Goal: Task Accomplishment & Management: Use online tool/utility

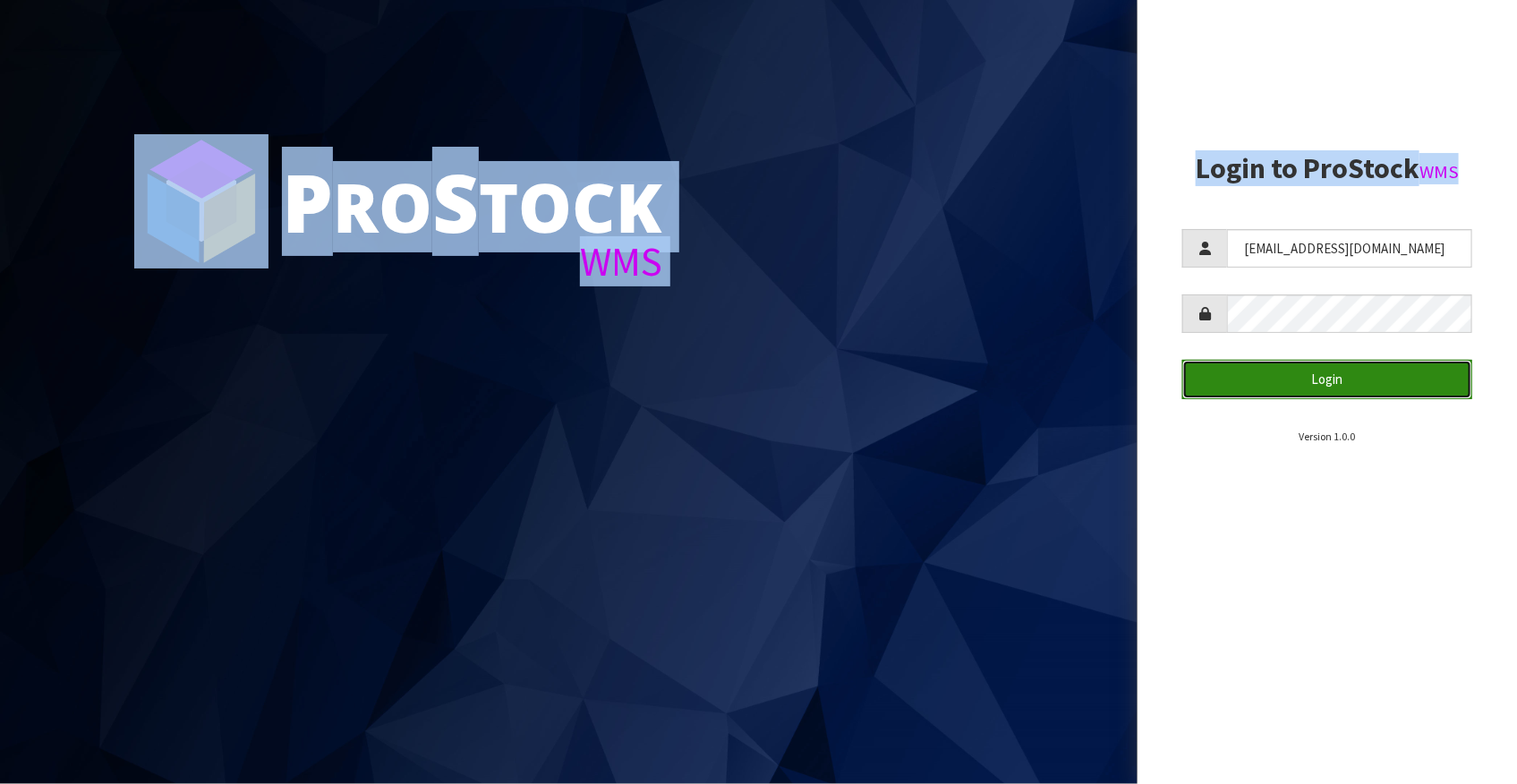
click at [1307, 373] on button "Login" at bounding box center [1327, 379] width 290 height 39
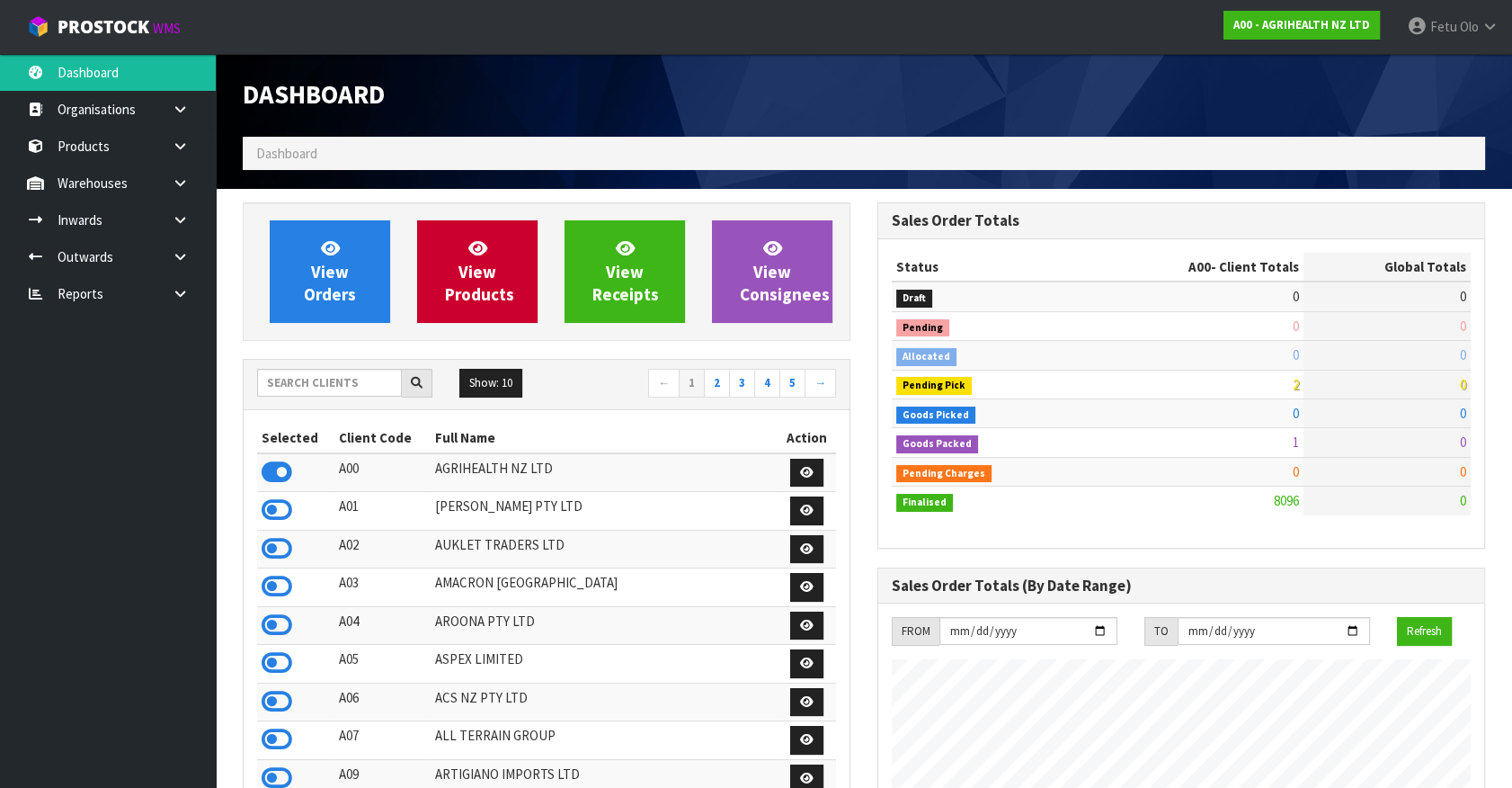
scroll to position [1360, 634]
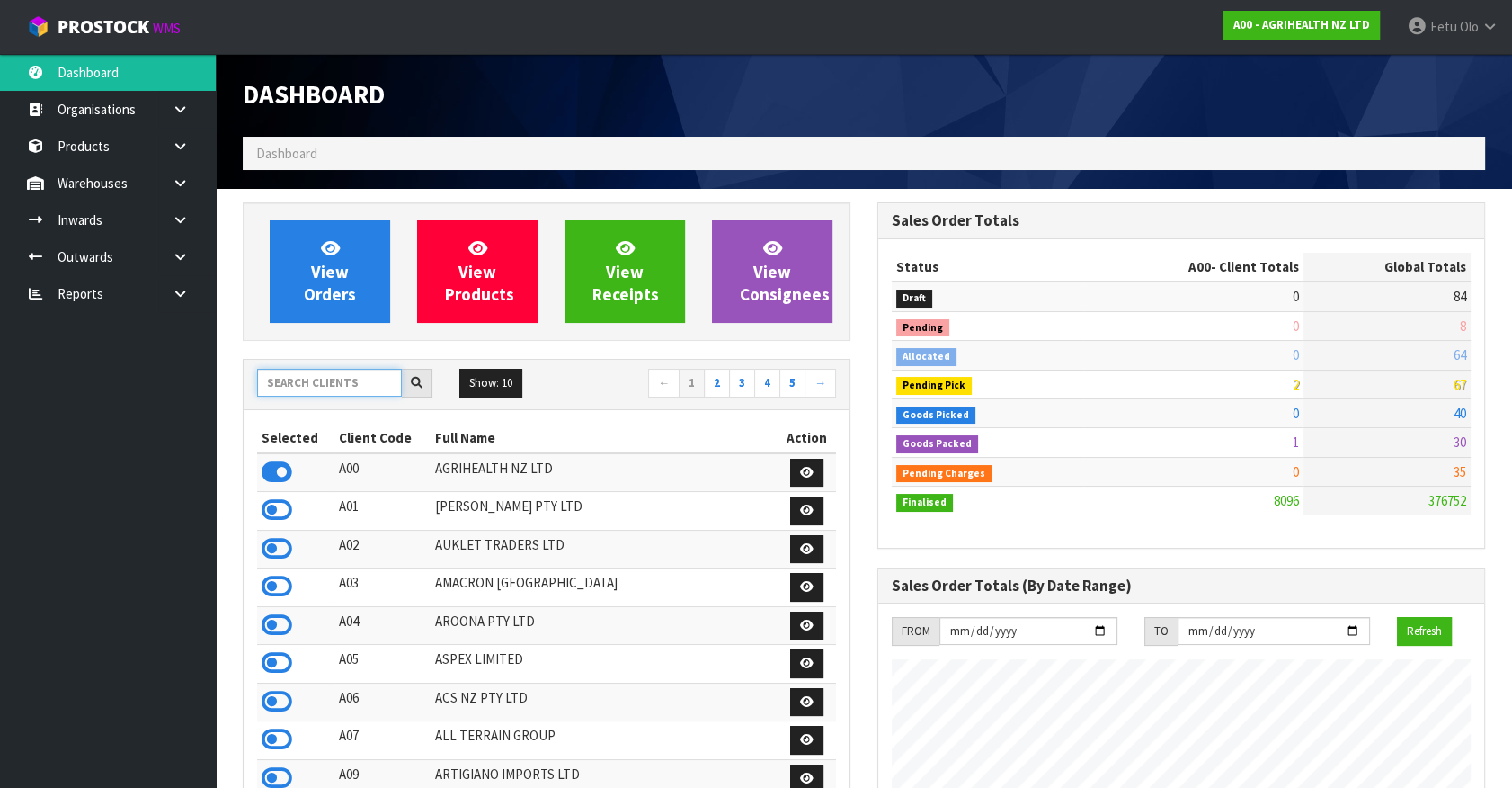
click at [333, 382] on input "text" at bounding box center [329, 383] width 145 height 28
type input "K01"
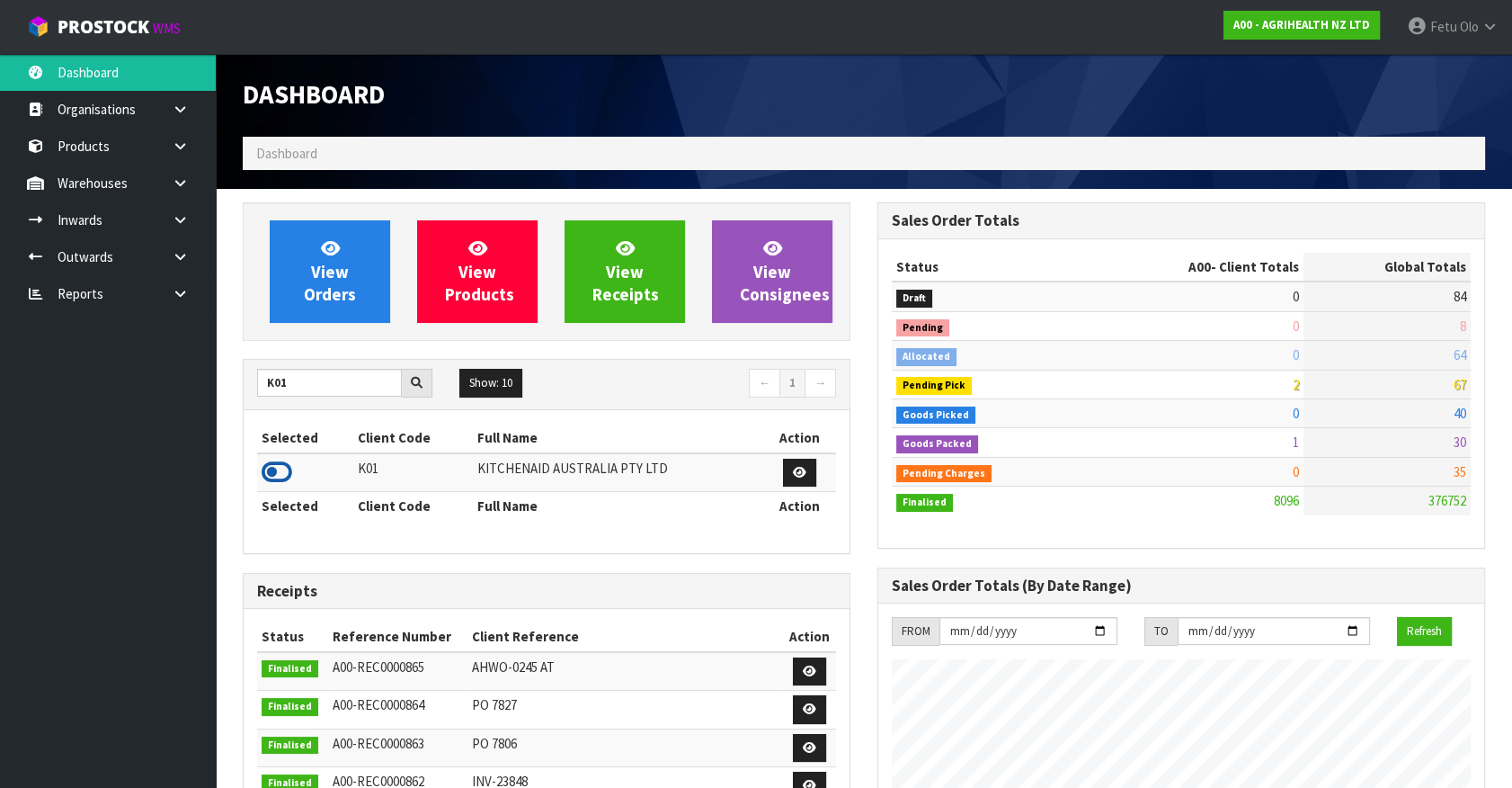
click at [271, 474] on icon at bounding box center [276, 472] width 30 height 27
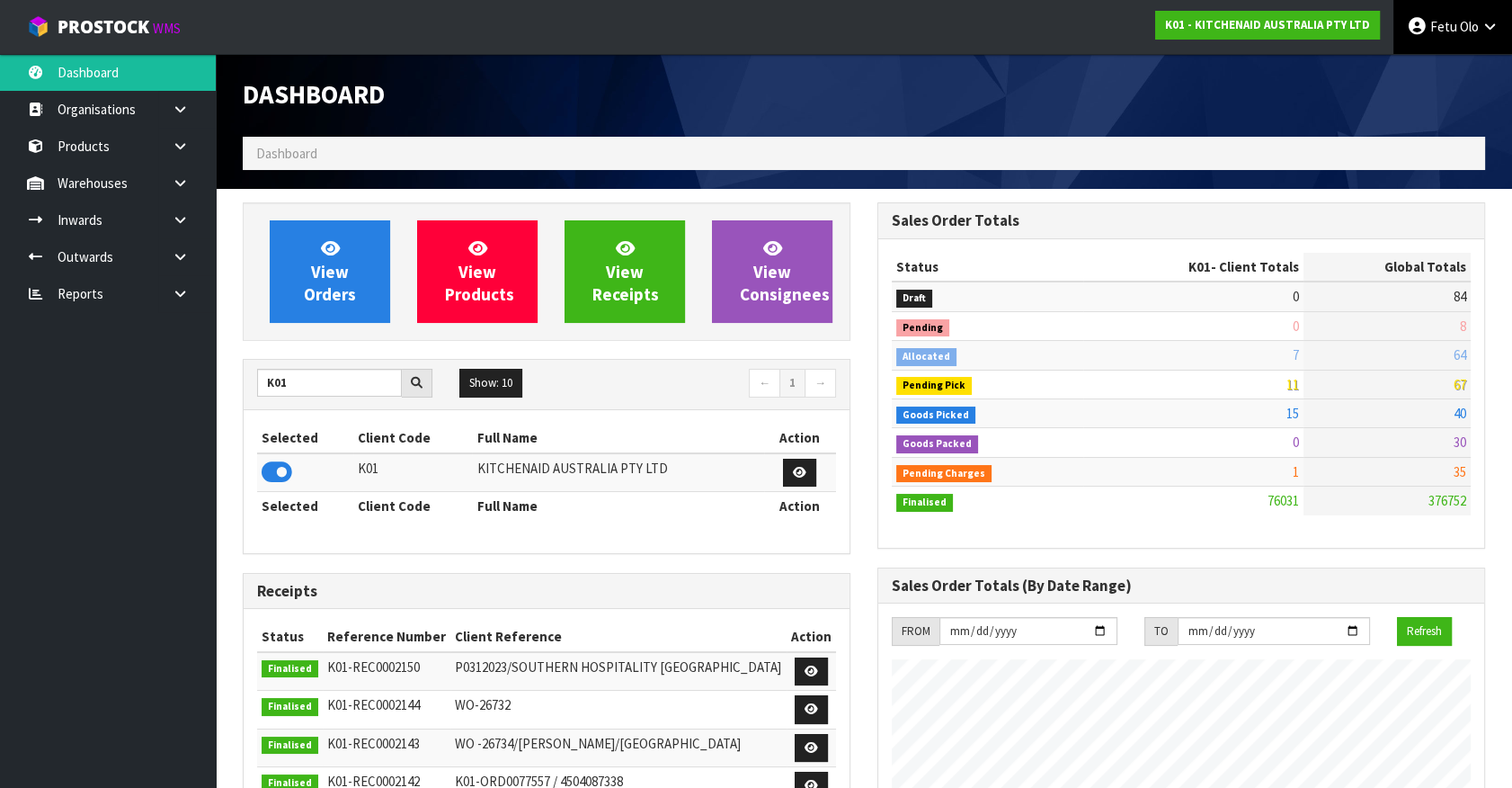
click at [1478, 44] on link "Fetu Olo" at bounding box center [1453, 27] width 118 height 54
click at [1410, 77] on link "Logout" at bounding box center [1440, 71] width 142 height 24
